Goal: Task Accomplishment & Management: Manage account settings

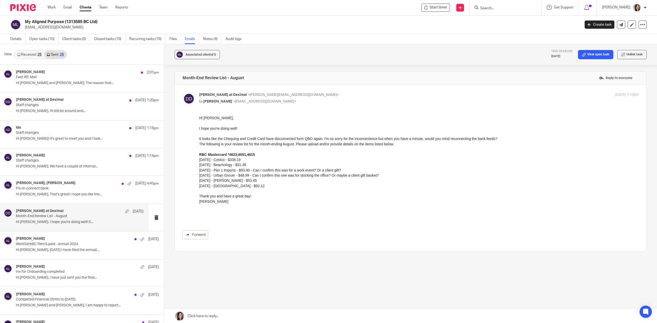
scroll to position [23, 0]
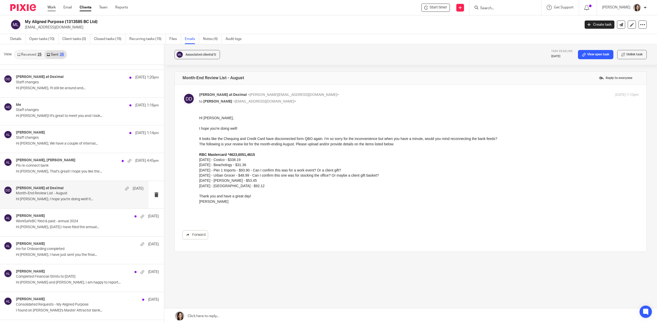
click at [53, 7] on link "Work" at bounding box center [51, 7] width 8 height 5
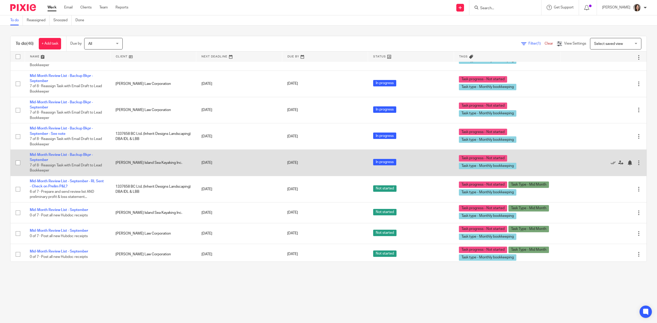
scroll to position [728, 0]
click at [69, 160] on link "Mid-Month Review List - Backup Bkpr - September" at bounding box center [61, 158] width 63 height 9
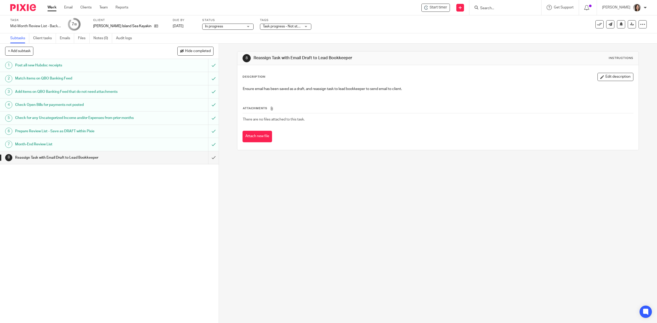
click at [40, 147] on h1 "Month-End Review List" at bounding box center [77, 145] width 125 height 8
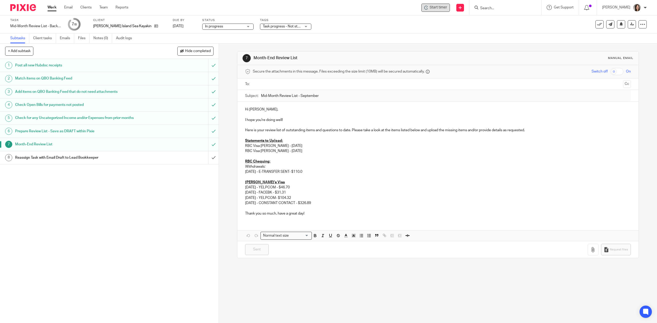
click at [439, 8] on span "Start timer" at bounding box center [438, 7] width 17 height 5
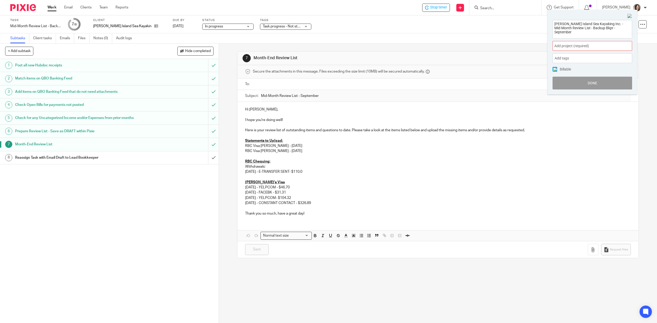
click at [604, 44] on span "Add project (required) :" at bounding box center [586, 45] width 65 height 5
type input "bowen"
click at [585, 86] on li "Bowen Island Sea Kayaking" at bounding box center [591, 83] width 67 height 5
click at [585, 86] on button "Done" at bounding box center [592, 83] width 80 height 13
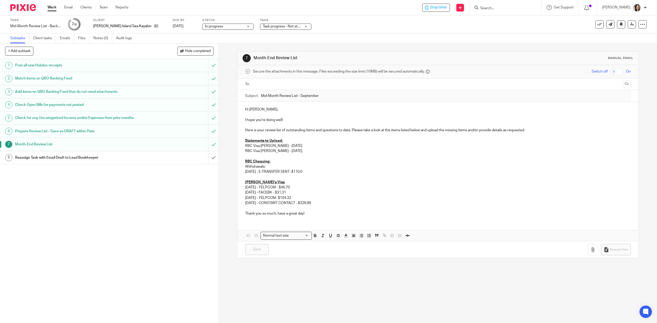
click at [330, 222] on div "Hi Steve, I hope you're doing well! Here is your review list of outstanding ite…" at bounding box center [437, 171] width 401 height 139
click at [312, 216] on p "Thank you so much, have a great day!" at bounding box center [437, 213] width 385 height 5
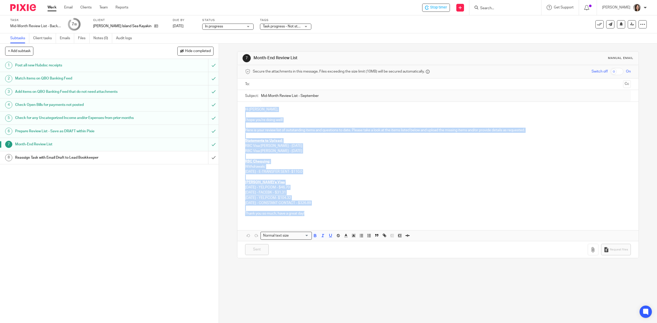
drag, startPoint x: 312, startPoint y: 216, endPoint x: 240, endPoint y: 105, distance: 131.9
click at [240, 105] on div "Hi Steve, I hope you're doing well! Here is your review list of outstanding ite…" at bounding box center [437, 161] width 401 height 118
copy div "Hi Steve, I hope you're doing well! Here is your review list of outstanding ite…"
click at [205, 159] on input "submit" at bounding box center [109, 157] width 219 height 13
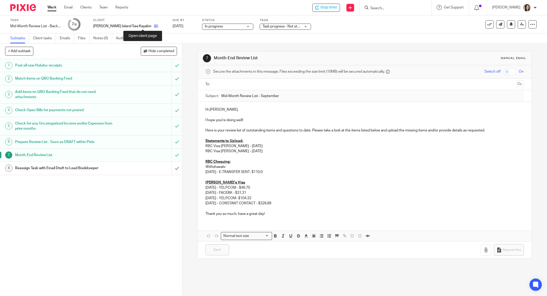
click at [154, 27] on icon at bounding box center [156, 26] width 4 height 4
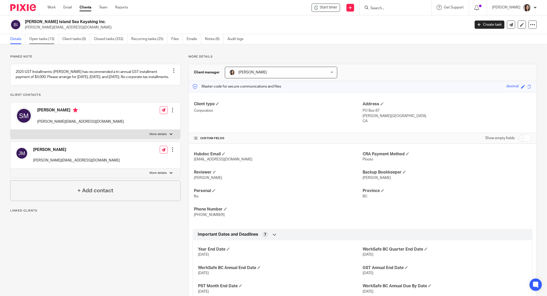
click at [36, 41] on link "Open tasks (13)" at bounding box center [43, 39] width 29 height 10
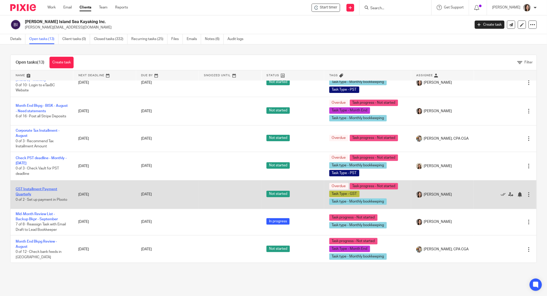
scroll to position [188, 0]
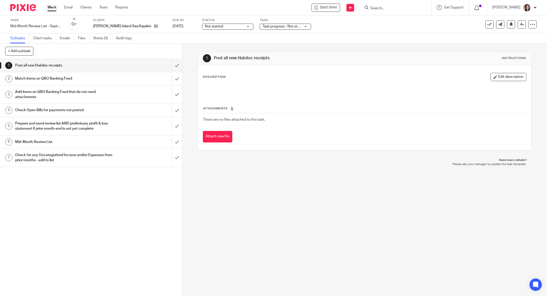
click at [45, 141] on h1 "Mid-Month Review List" at bounding box center [65, 142] width 101 height 8
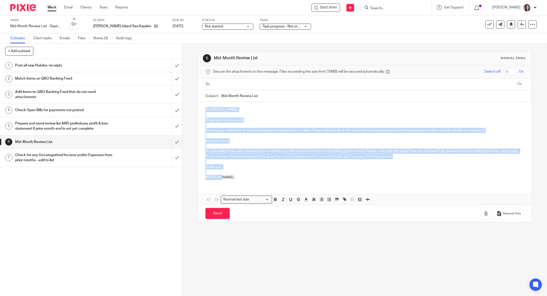
drag, startPoint x: 228, startPoint y: 179, endPoint x: 196, endPoint y: 109, distance: 77.0
click at [198, 109] on div "6 Mid-Month Review List Manual email Secure the attachments in this message. Fi…" at bounding box center [365, 136] width 335 height 171
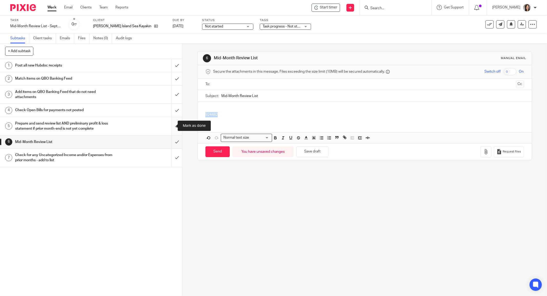
drag, startPoint x: 226, startPoint y: 115, endPoint x: 173, endPoint y: 119, distance: 53.0
click at [173, 119] on div "+ Add subtask Cancel + Add 1 Post all new Hubdoc receipts 2 Match items on QBO …" at bounding box center [273, 170] width 547 height 252
click at [235, 107] on p at bounding box center [365, 109] width 319 height 5
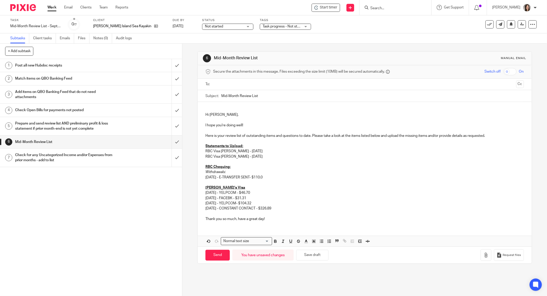
click at [213, 107] on p "Hi Steve," at bounding box center [365, 112] width 319 height 11
click at [206, 113] on p "Hi Steve," at bounding box center [365, 112] width 319 height 11
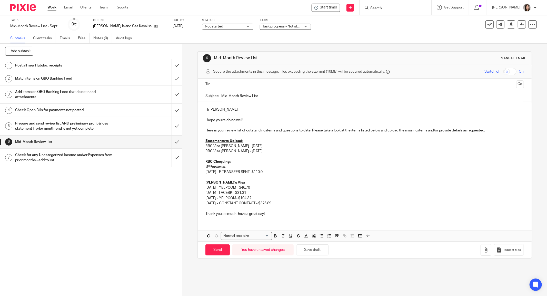
click at [222, 109] on p "Hi Steve," at bounding box center [365, 109] width 319 height 5
drag, startPoint x: 359, startPoint y: 129, endPoint x: 351, endPoint y: 130, distance: 7.5
click at [351, 130] on p "Here is your review list of outstanding items and questions to date. Please tak…" at bounding box center [365, 130] width 319 height 5
click at [419, 133] on p at bounding box center [365, 135] width 319 height 5
drag, startPoint x: 427, startPoint y: 129, endPoint x: 399, endPoint y: 132, distance: 28.9
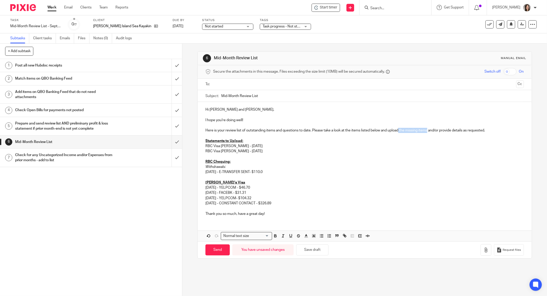
click at [399, 132] on p "Here is your review list of outstanding items and questions to date. Please tak…" at bounding box center [365, 130] width 319 height 5
click at [269, 174] on p "09/11/2025 - E-TRANSFER SENT- $110.0" at bounding box center [365, 171] width 319 height 5
click at [272, 174] on p "09/11/2025 - E-TRANSFER SENT- $110.0" at bounding box center [365, 171] width 319 height 5
drag, startPoint x: 272, startPoint y: 171, endPoint x: 276, endPoint y: 172, distance: 4.1
click at [272, 169] on p "Withdrawals:" at bounding box center [365, 166] width 319 height 5
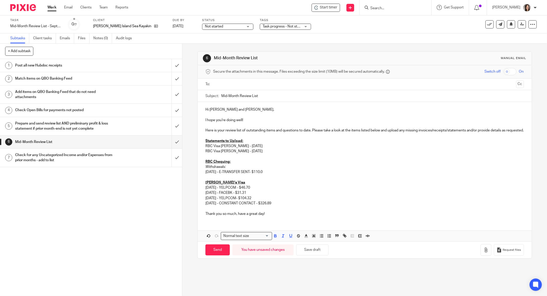
drag, startPoint x: 272, startPoint y: 178, endPoint x: 200, endPoint y: 166, distance: 73.8
click at [200, 166] on div "Hi Steve and Josie, I hope you're doing well! Here is your review list of outst…" at bounding box center [365, 161] width 334 height 118
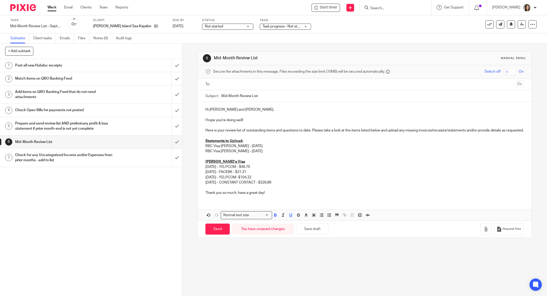
click at [309, 164] on p "Josie's Visa" at bounding box center [365, 161] width 319 height 5
click at [265, 95] on input "Mid-Month Review List" at bounding box center [372, 96] width 303 height 12
type input "Mid-Month Review List - September"
click at [257, 84] on input "text" at bounding box center [364, 84] width 299 height 6
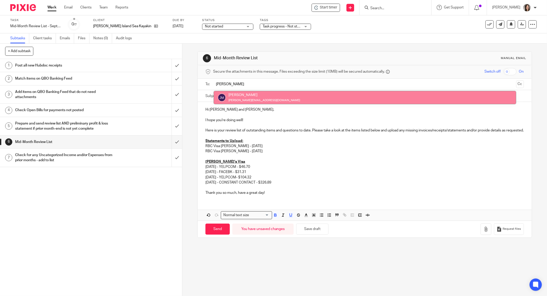
type input "Josie"
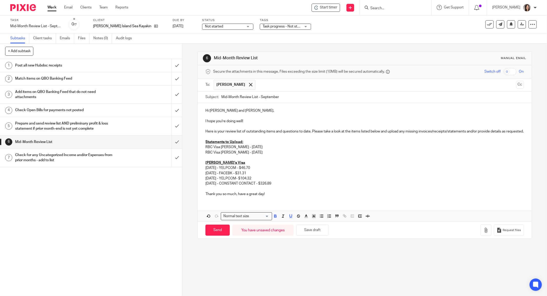
click at [263, 125] on p at bounding box center [365, 126] width 319 height 5
click at [258, 83] on input "text" at bounding box center [386, 85] width 256 height 10
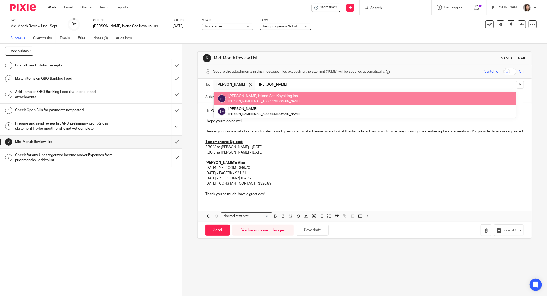
type input "steve"
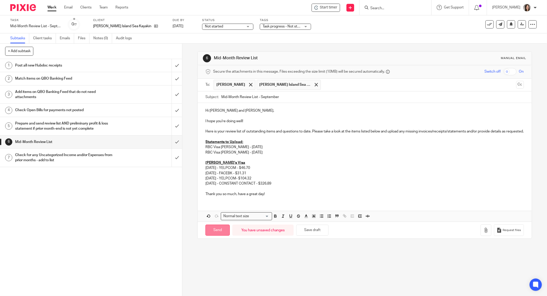
click at [212, 235] on input "Send" at bounding box center [218, 230] width 24 height 11
type input "Sent"
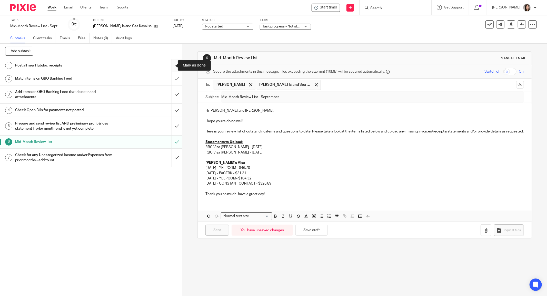
click at [170, 67] on input "submit" at bounding box center [91, 65] width 182 height 13
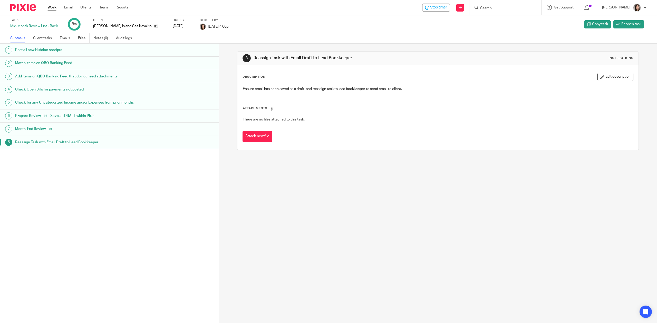
click at [508, 6] on input "Search" at bounding box center [503, 8] width 46 height 5
type input "[PERSON_NAME]"
click at [532, 22] on link at bounding box center [534, 24] width 110 height 16
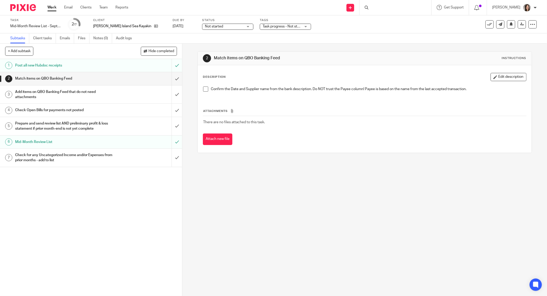
click at [169, 79] on input "submit" at bounding box center [91, 78] width 182 height 13
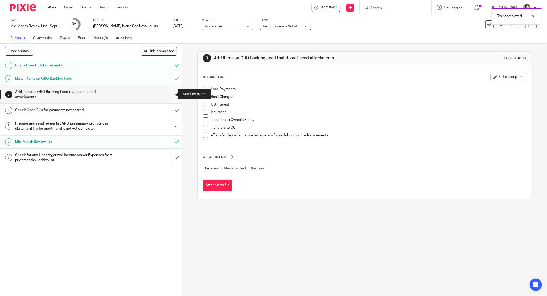
click at [172, 98] on input "submit" at bounding box center [91, 94] width 182 height 18
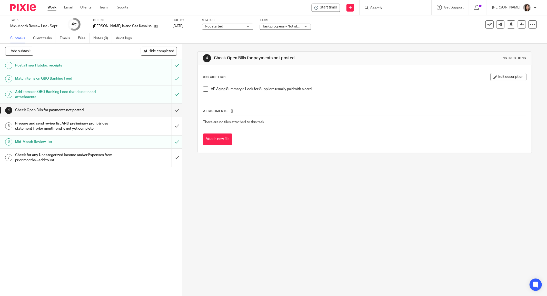
click at [203, 87] on span at bounding box center [205, 88] width 5 height 5
click at [172, 113] on input "submit" at bounding box center [91, 110] width 182 height 13
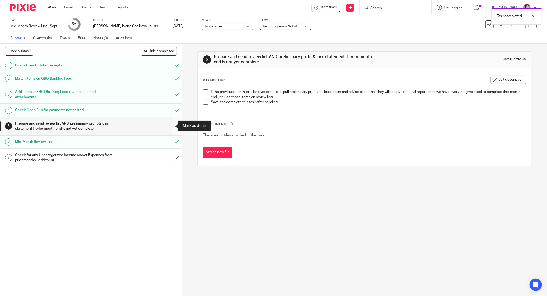
click at [171, 127] on input "submit" at bounding box center [91, 126] width 182 height 18
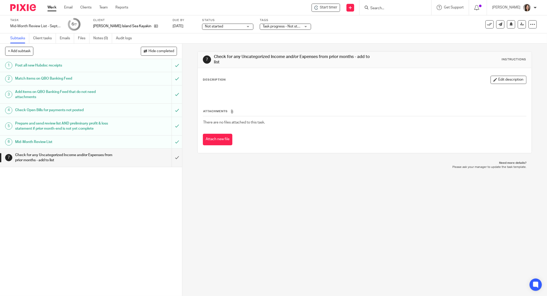
click at [58, 142] on h1 "Mid-Month Review List" at bounding box center [65, 142] width 101 height 8
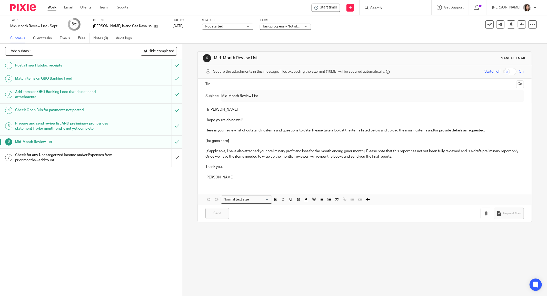
click at [69, 42] on link "Emails" at bounding box center [67, 38] width 14 height 10
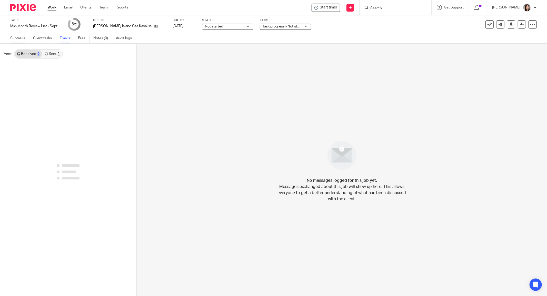
click at [21, 38] on link "Subtasks" at bounding box center [19, 38] width 19 height 10
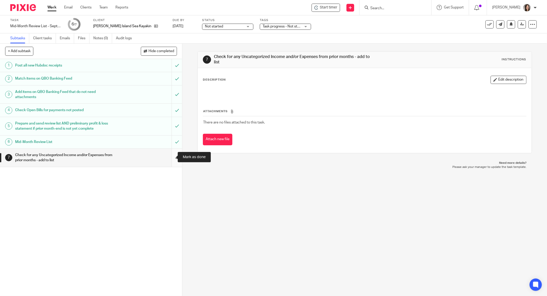
click at [174, 157] on input "submit" at bounding box center [91, 158] width 182 height 18
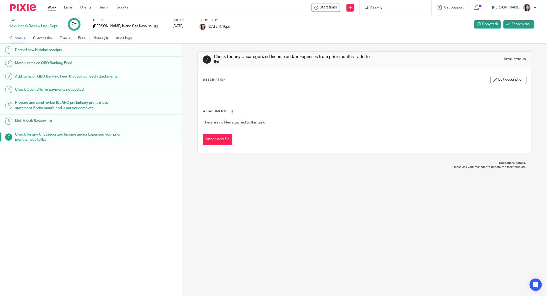
click at [398, 7] on input "Search" at bounding box center [393, 8] width 46 height 5
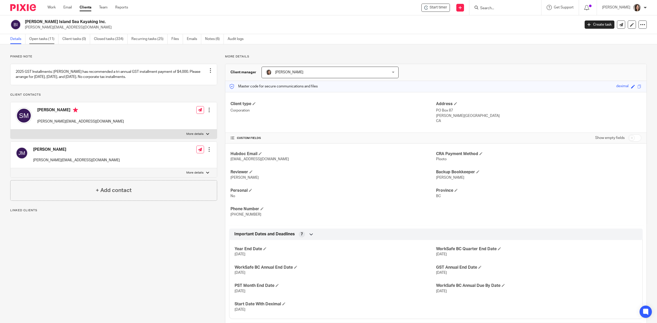
click at [47, 37] on link "Open tasks (11)" at bounding box center [43, 39] width 29 height 10
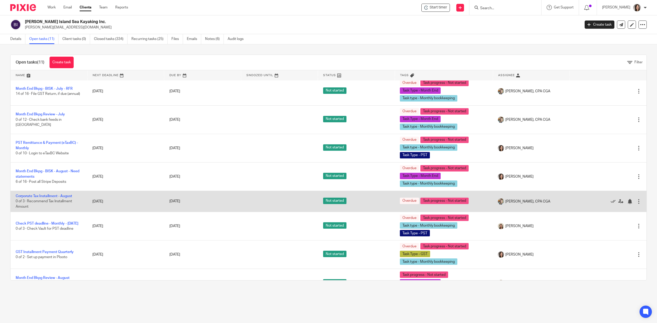
scroll to position [107, 0]
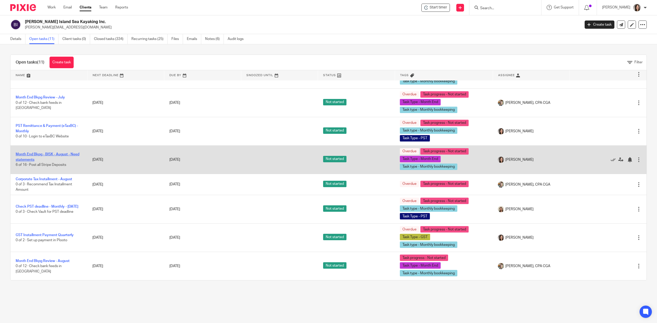
click at [49, 155] on link "Month End Bkpg - BISK - August - Need statements" at bounding box center [48, 157] width 64 height 9
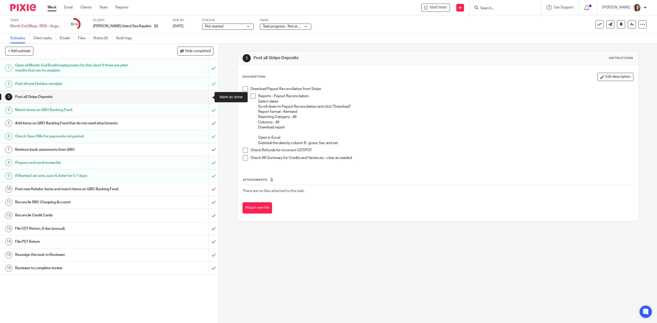
click at [206, 97] on input "submit" at bounding box center [109, 97] width 219 height 13
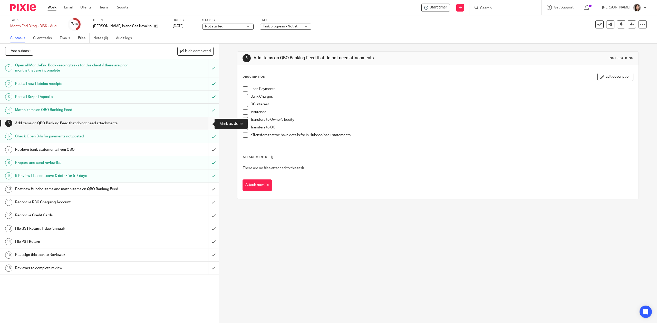
click at [206, 125] on input "submit" at bounding box center [109, 123] width 219 height 13
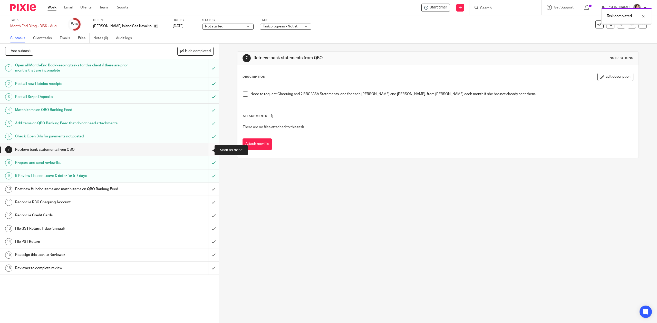
click at [207, 150] on input "submit" at bounding box center [109, 149] width 219 height 13
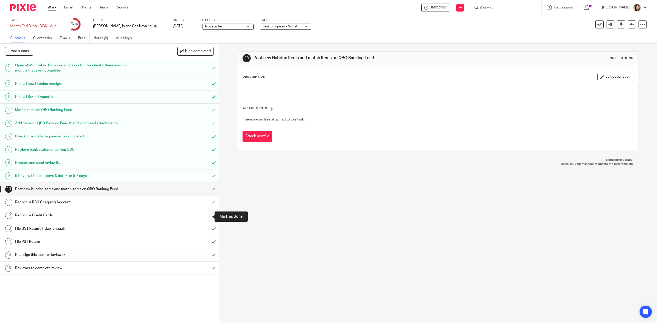
click at [203, 219] on input "submit" at bounding box center [109, 215] width 219 height 13
click at [208, 220] on input "submit" at bounding box center [109, 215] width 219 height 13
